Goal: Task Accomplishment & Management: Manage account settings

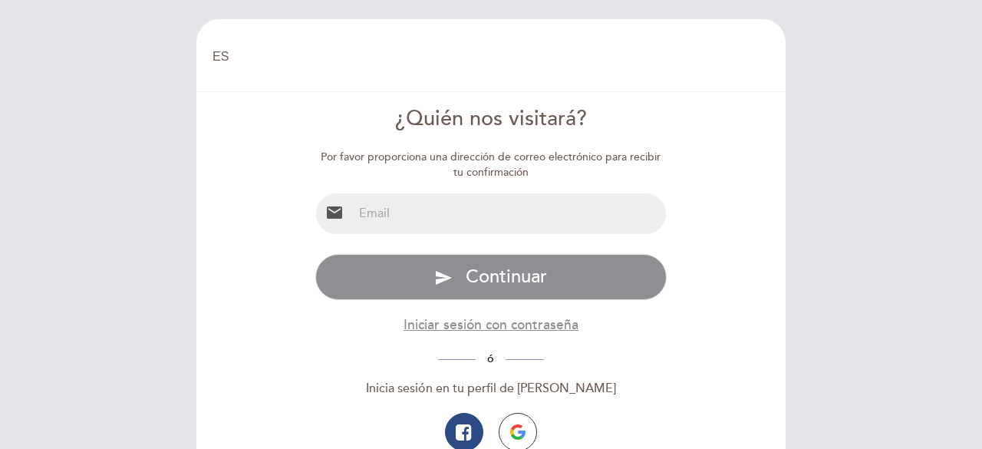
select select "es"
type input "[EMAIL_ADDRESS][DOMAIN_NAME]"
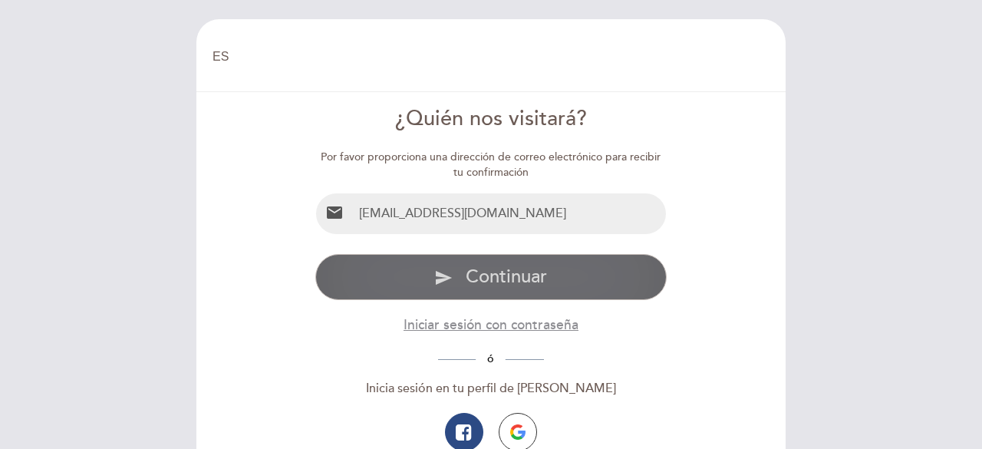
click at [508, 266] on span "Continuar" at bounding box center [506, 277] width 81 height 22
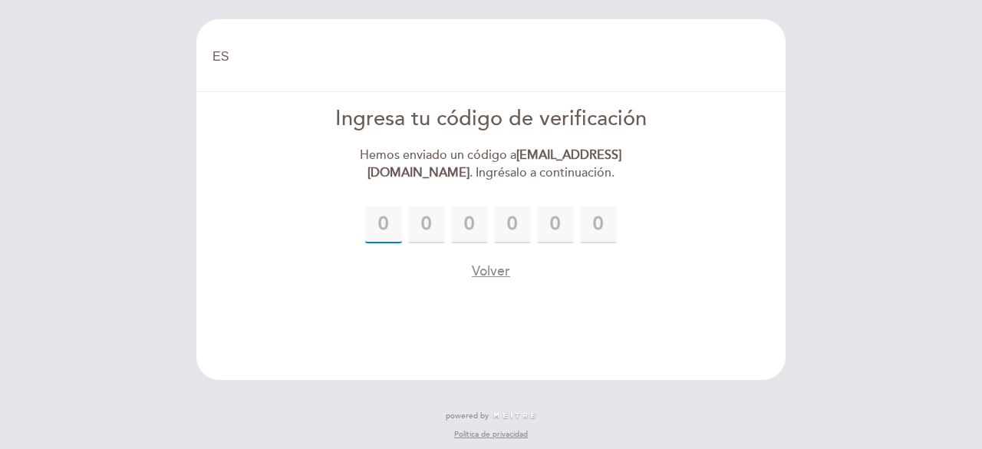
click at [387, 239] on input "text" at bounding box center [383, 224] width 37 height 37
type input "5"
type input "0"
type input "5"
type input "3"
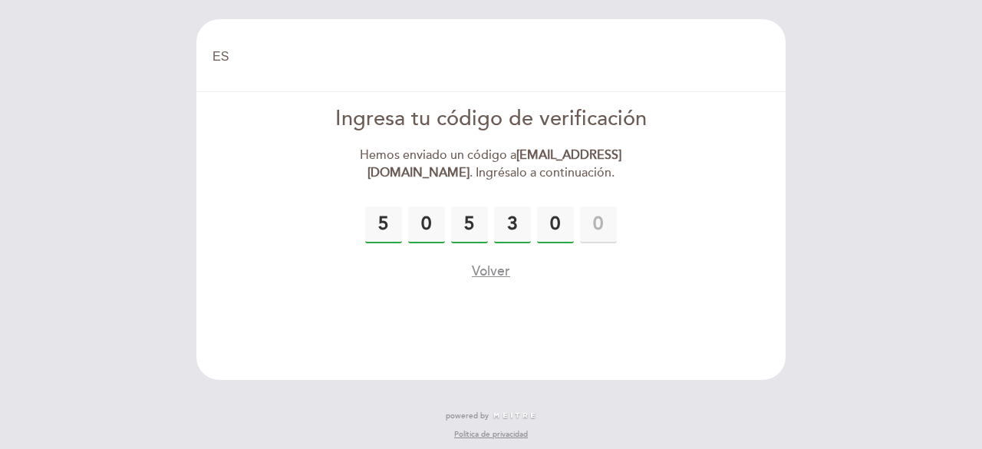
type input "0"
type input "2"
